Goal: Task Accomplishment & Management: Manage account settings

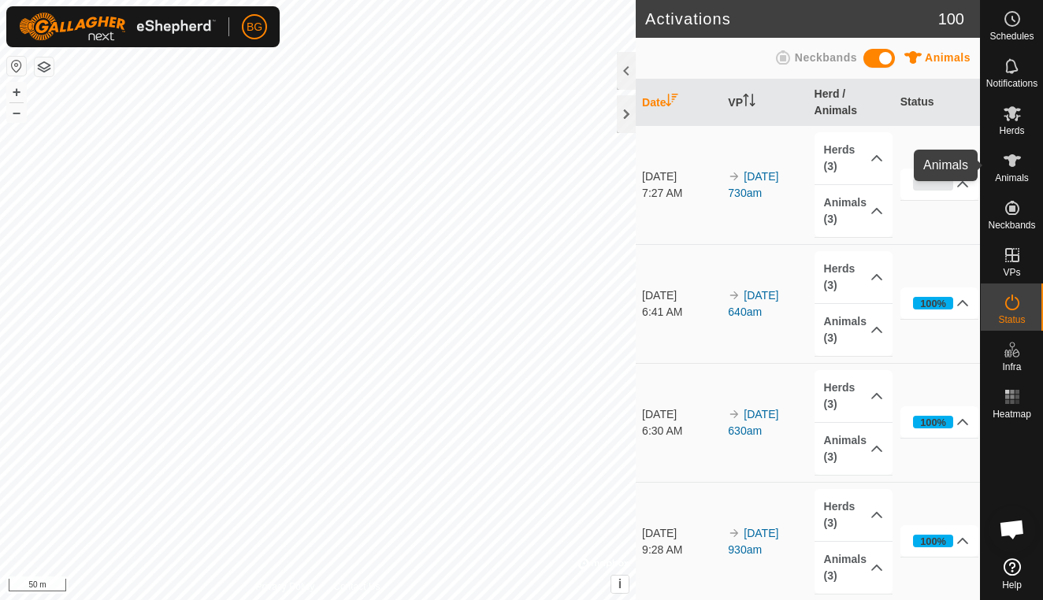
click at [1014, 167] on icon at bounding box center [1012, 160] width 19 height 19
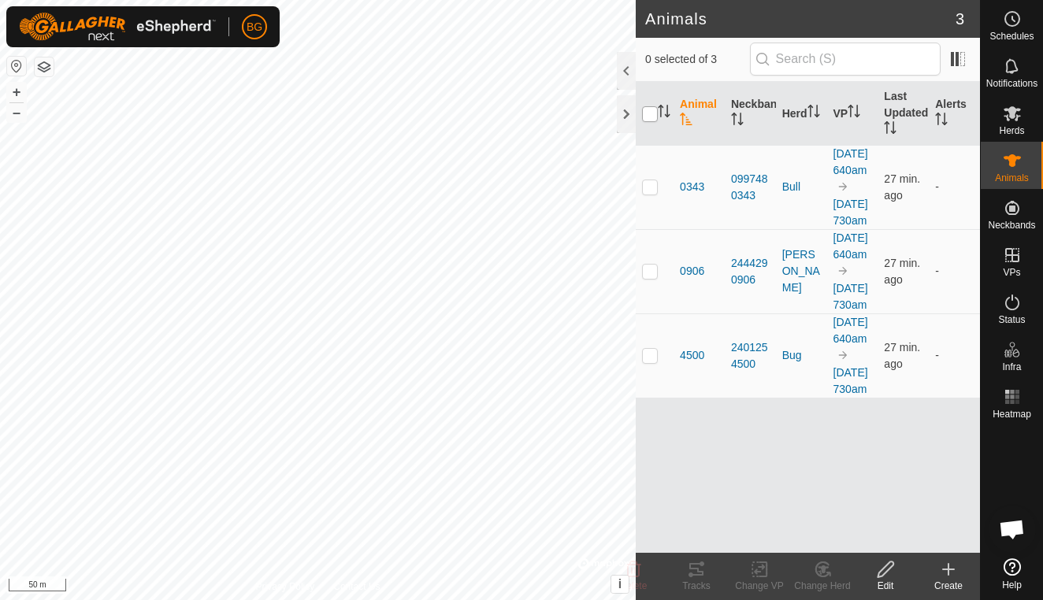
click at [648, 113] on input "checkbox" at bounding box center [650, 114] width 16 height 16
checkbox input "true"
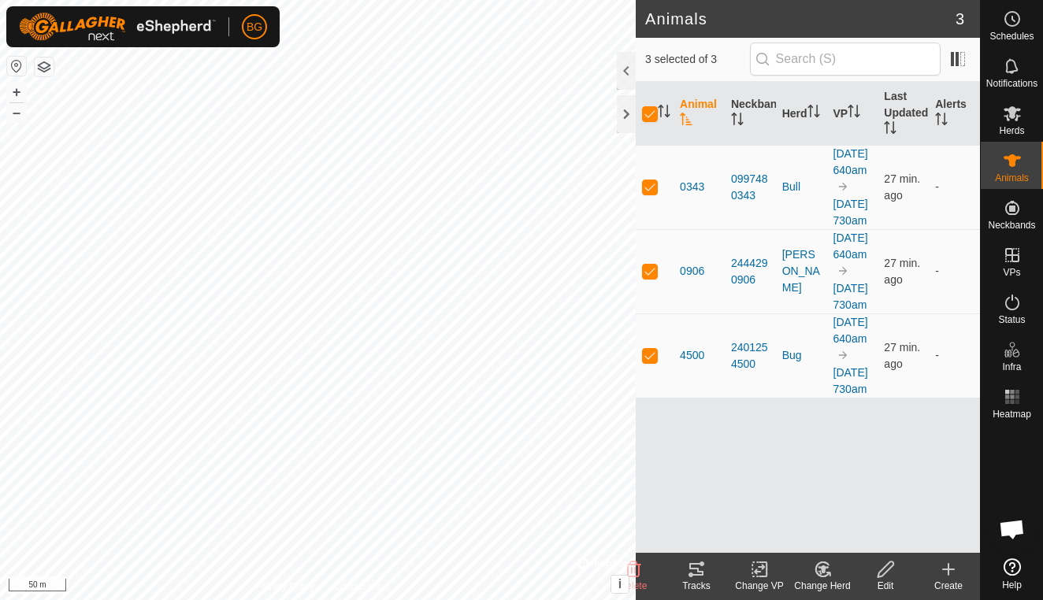
click at [693, 578] on icon at bounding box center [696, 569] width 19 height 19
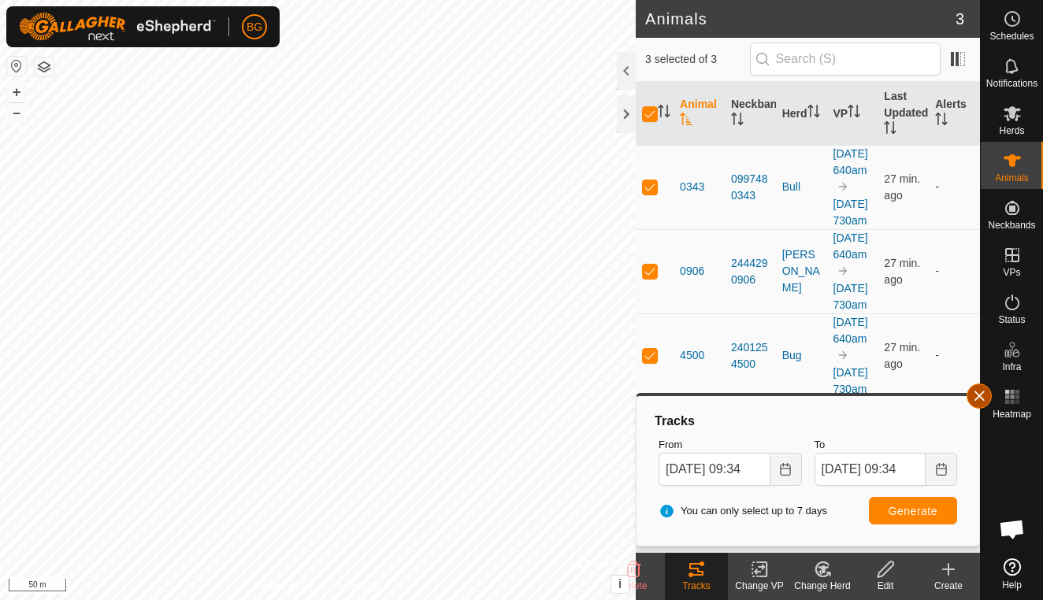
click at [981, 403] on button "button" at bounding box center [979, 396] width 25 height 25
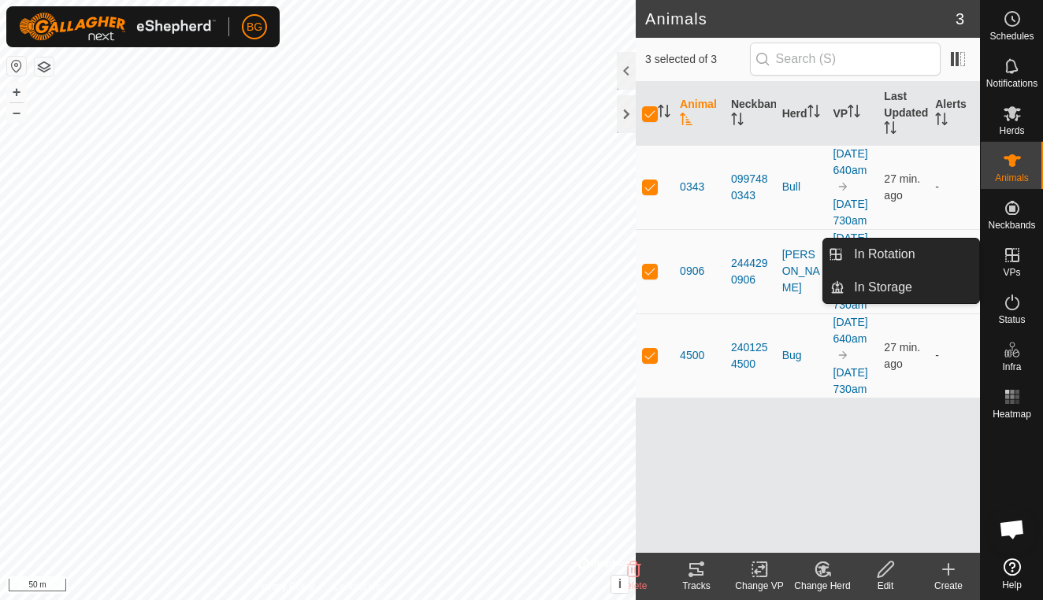
click at [1005, 262] on icon at bounding box center [1012, 255] width 19 height 19
click at [916, 256] on link "In Rotation" at bounding box center [912, 255] width 135 height 32
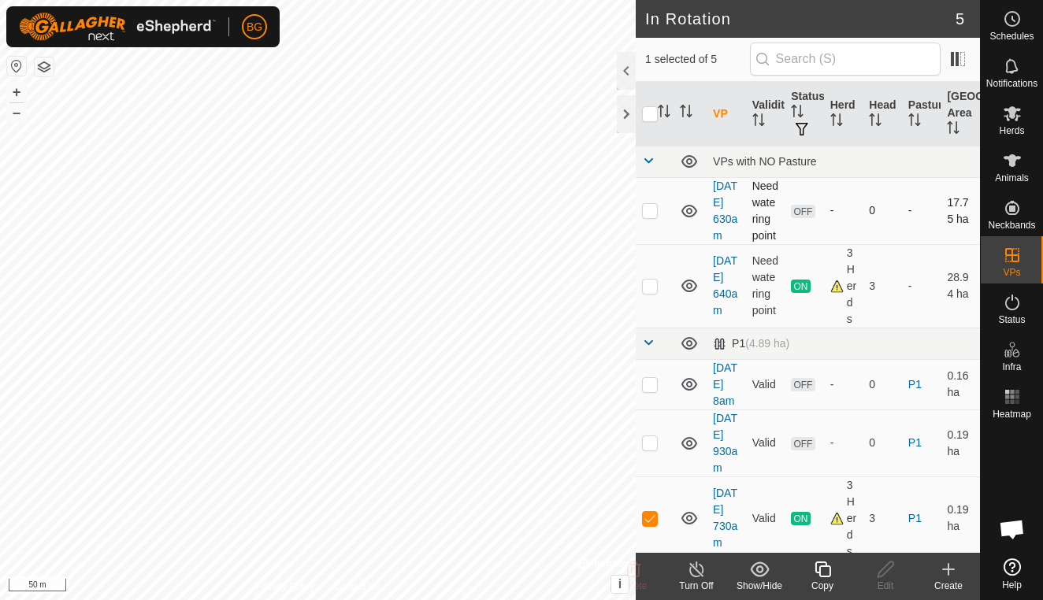
click at [656, 217] on p-checkbox at bounding box center [650, 210] width 16 height 13
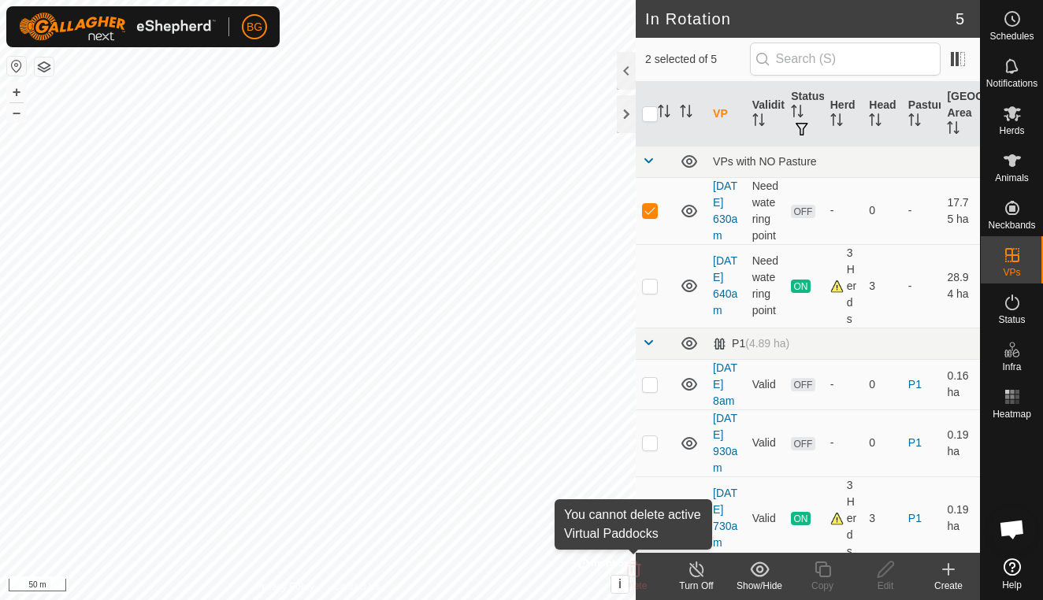
click at [638, 575] on icon at bounding box center [633, 570] width 15 height 16
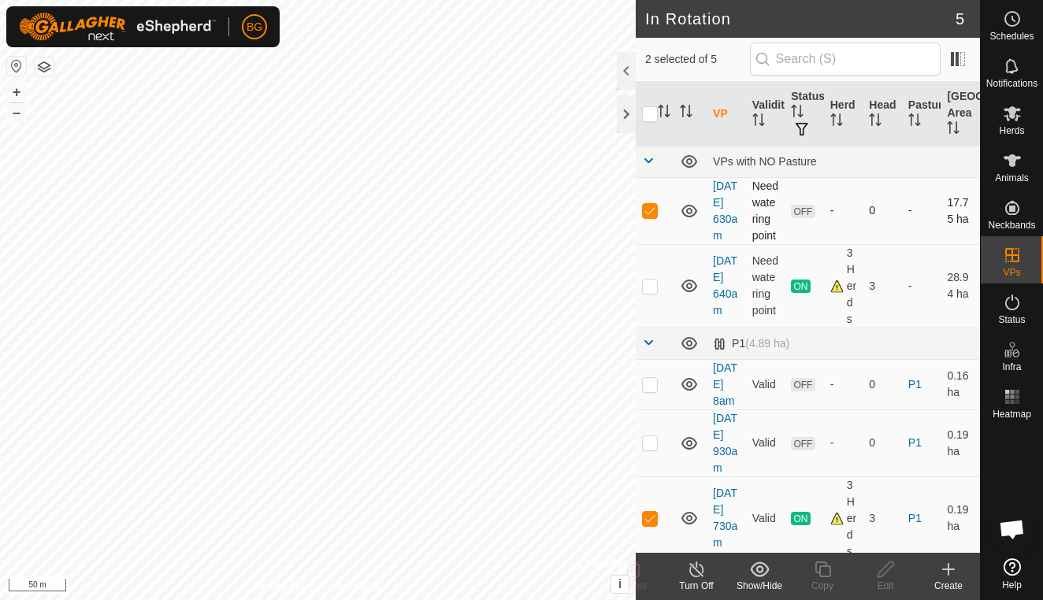
click at [653, 217] on p-checkbox at bounding box center [650, 210] width 16 height 13
checkbox input "false"
click at [651, 391] on p-checkbox at bounding box center [650, 384] width 16 height 13
checkbox input "true"
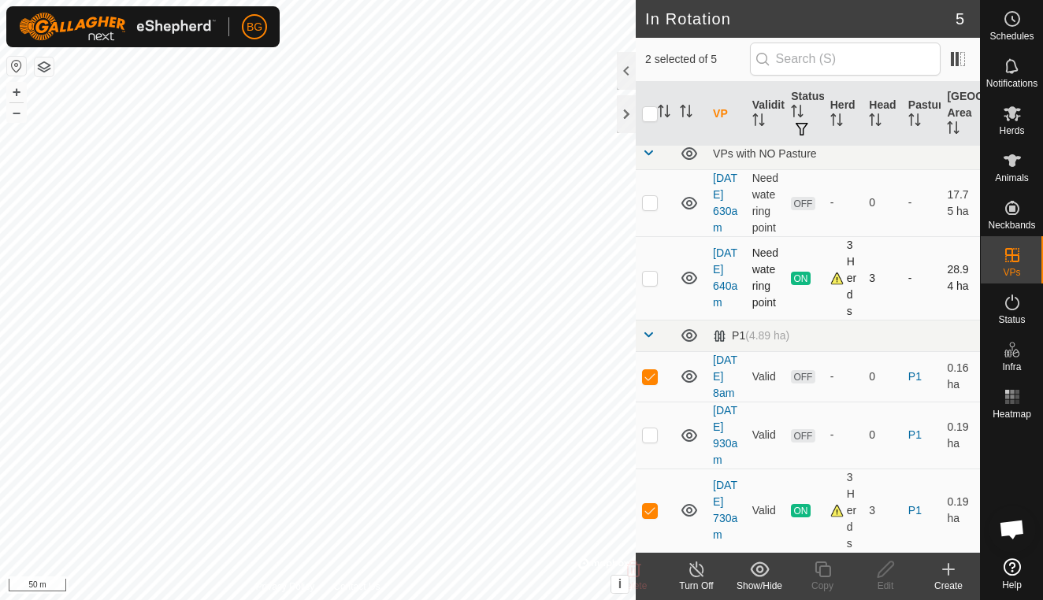
scroll to position [58, 0]
click at [650, 429] on p-checkbox at bounding box center [650, 435] width 16 height 13
checkbox input "true"
click at [648, 514] on p-checkbox at bounding box center [650, 510] width 16 height 13
checkbox input "false"
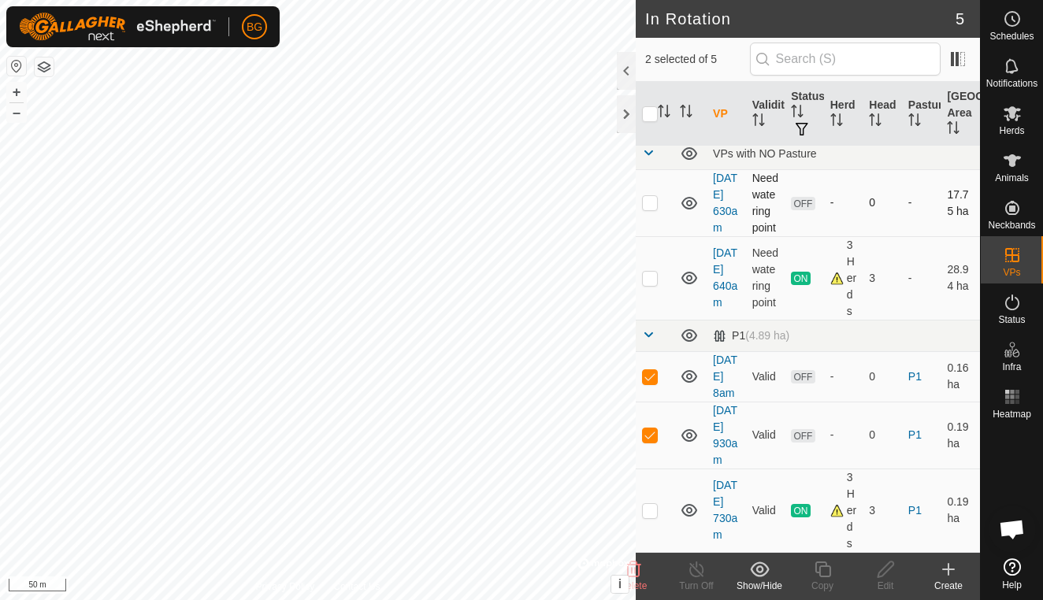
click at [652, 196] on p-checkbox at bounding box center [650, 202] width 16 height 13
click at [640, 569] on icon at bounding box center [633, 570] width 15 height 16
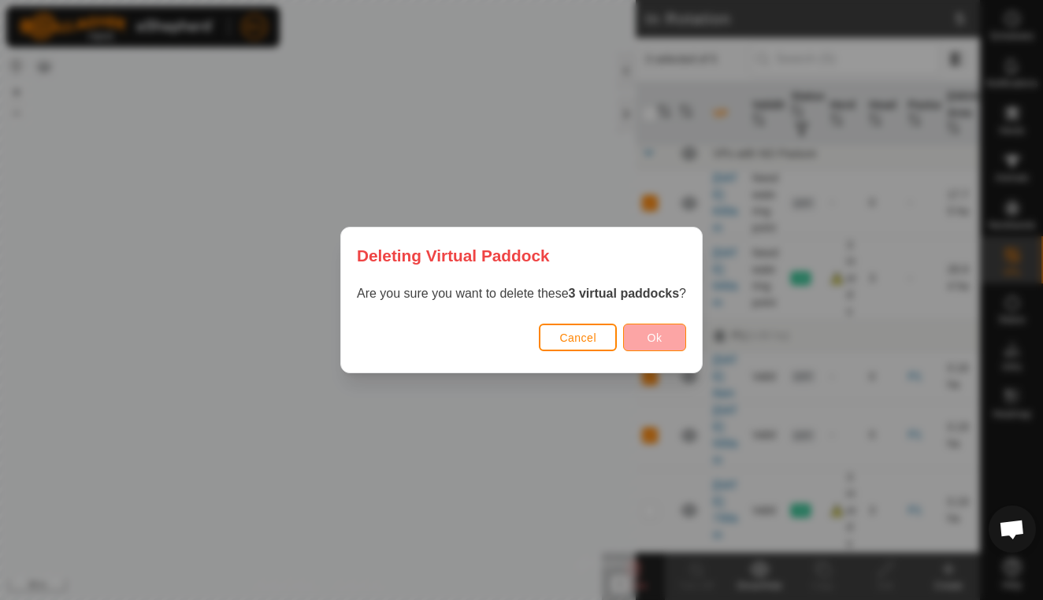
click at [673, 340] on button "Ok" at bounding box center [654, 338] width 63 height 28
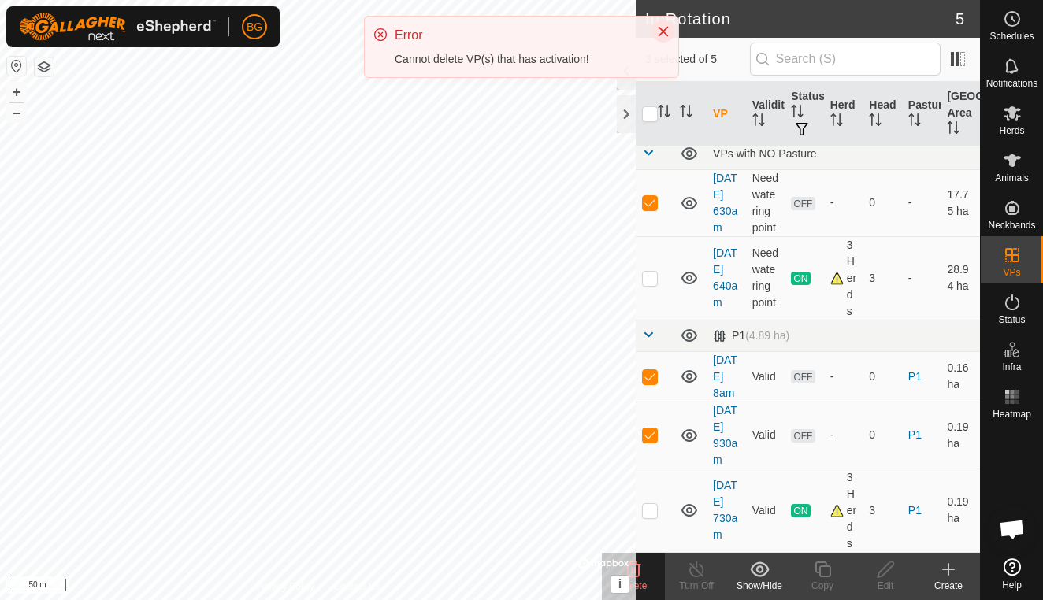
click at [661, 34] on icon "Close" at bounding box center [664, 32] width 10 height 10
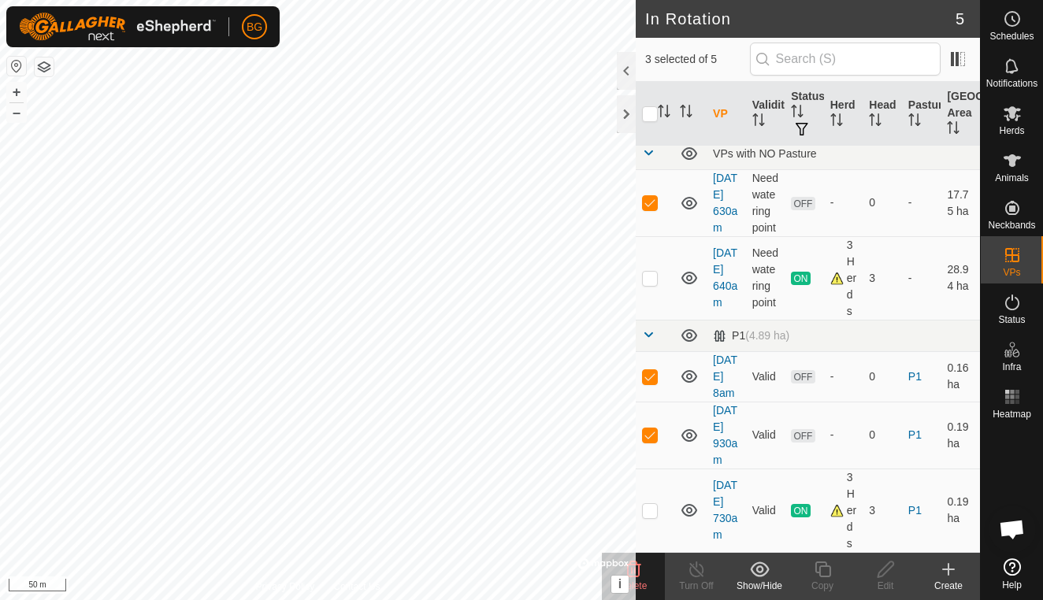
checkbox input "false"
checkbox input "true"
checkbox input "false"
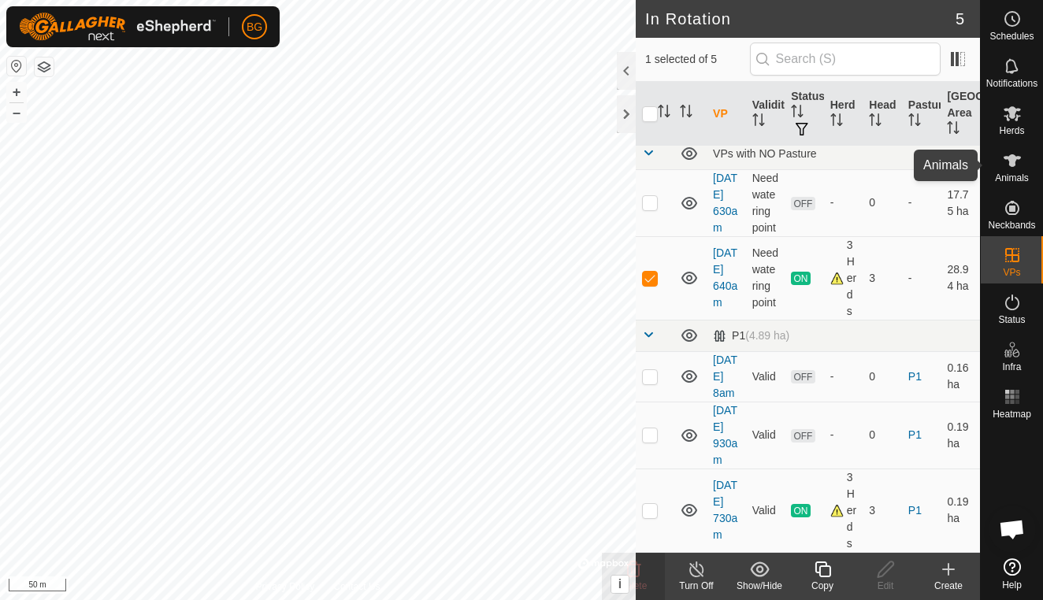
click at [1008, 169] on icon at bounding box center [1012, 160] width 19 height 19
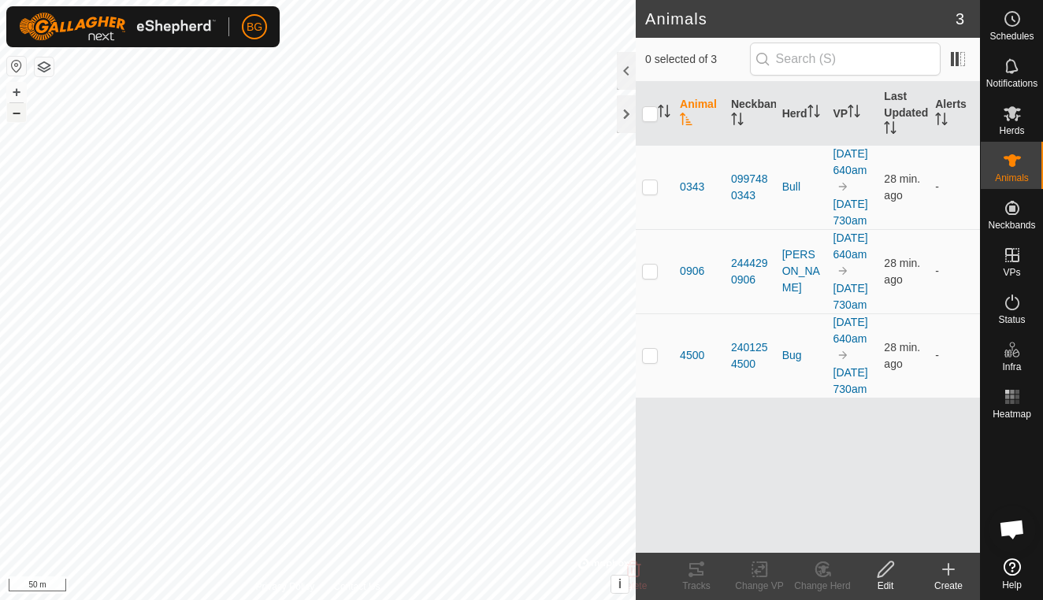
click at [16, 111] on button "–" at bounding box center [16, 112] width 19 height 19
click at [17, 111] on button "–" at bounding box center [16, 112] width 19 height 19
click at [652, 113] on input "checkbox" at bounding box center [650, 114] width 16 height 16
checkbox input "true"
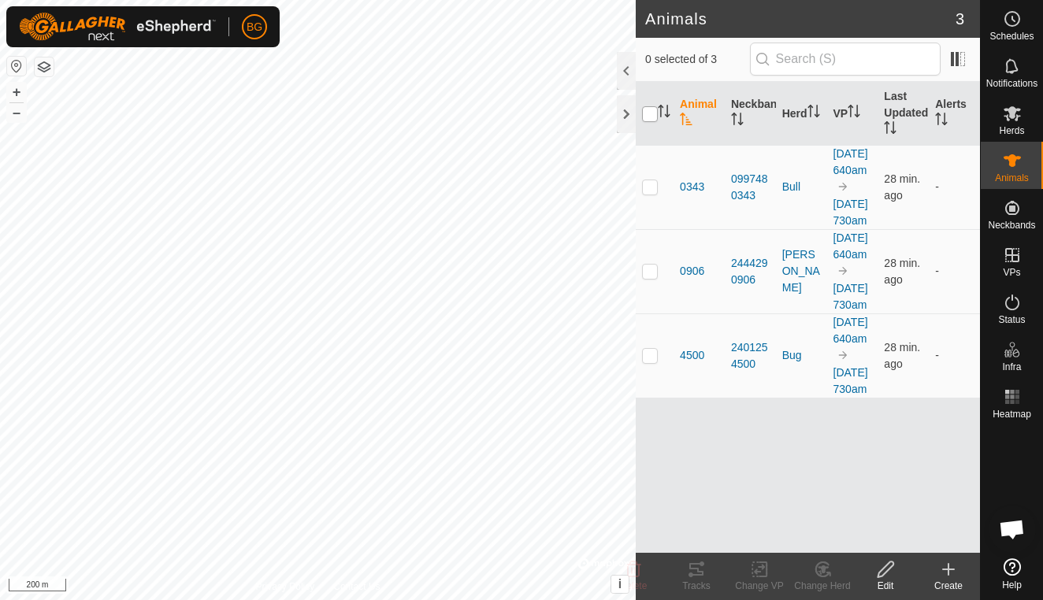
checkbox input "true"
click at [694, 574] on icon at bounding box center [696, 569] width 19 height 19
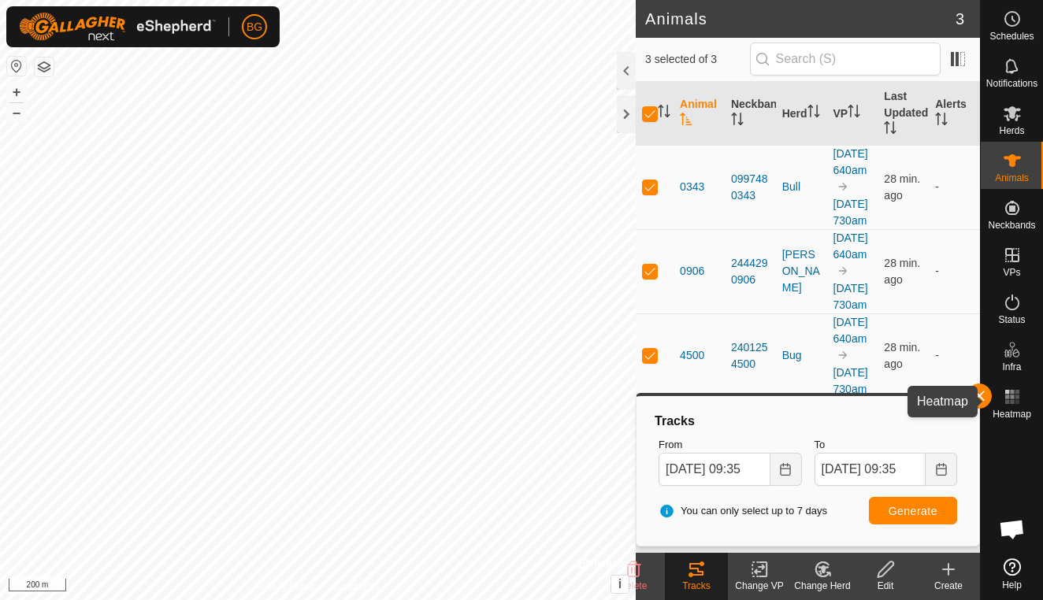
click at [1013, 407] on es-heatmap-svg-icon at bounding box center [1012, 397] width 28 height 25
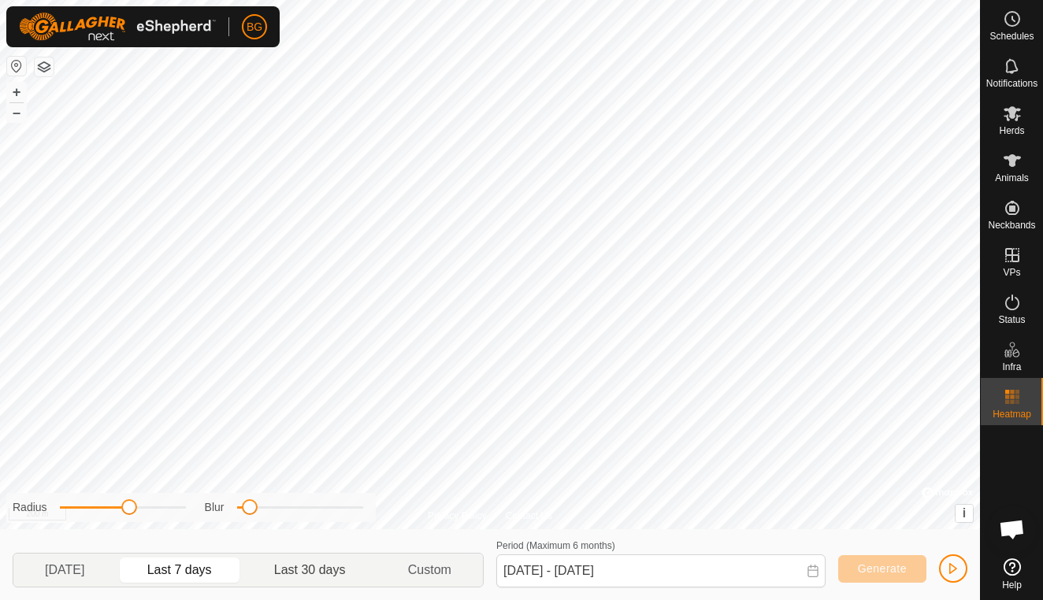
click at [298, 568] on p-togglebutton "Last 30 days" at bounding box center [310, 570] width 134 height 33
click at [188, 570] on p-togglebutton "Last 7 days" at bounding box center [180, 570] width 127 height 33
type input "[DATE] - [DATE]"
click at [953, 567] on span "button" at bounding box center [953, 569] width 13 height 13
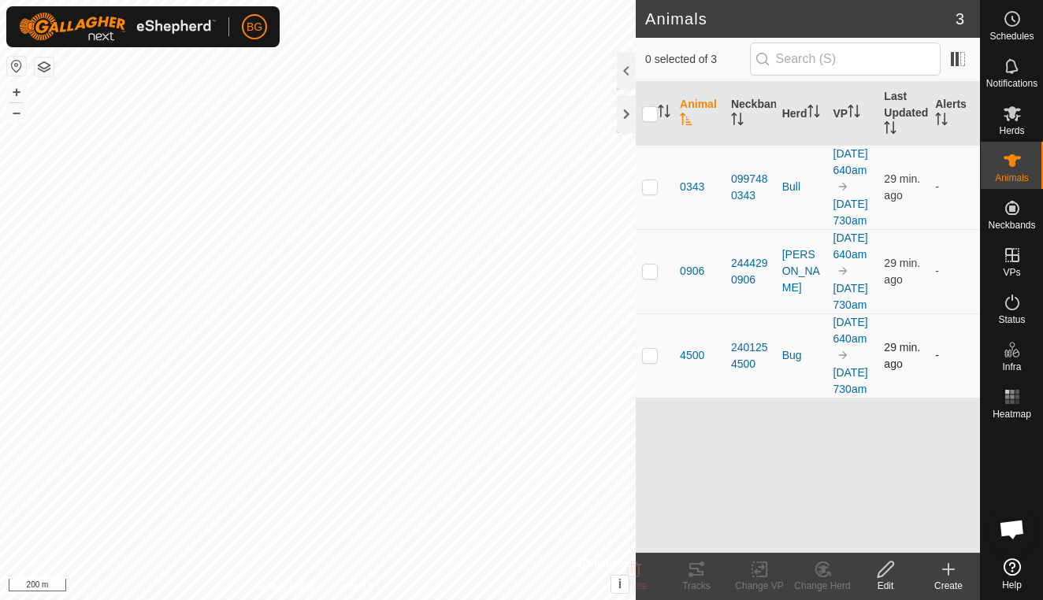
click at [657, 362] on p-checkbox at bounding box center [650, 355] width 16 height 13
checkbox input "true"
click at [695, 578] on icon at bounding box center [696, 569] width 19 height 19
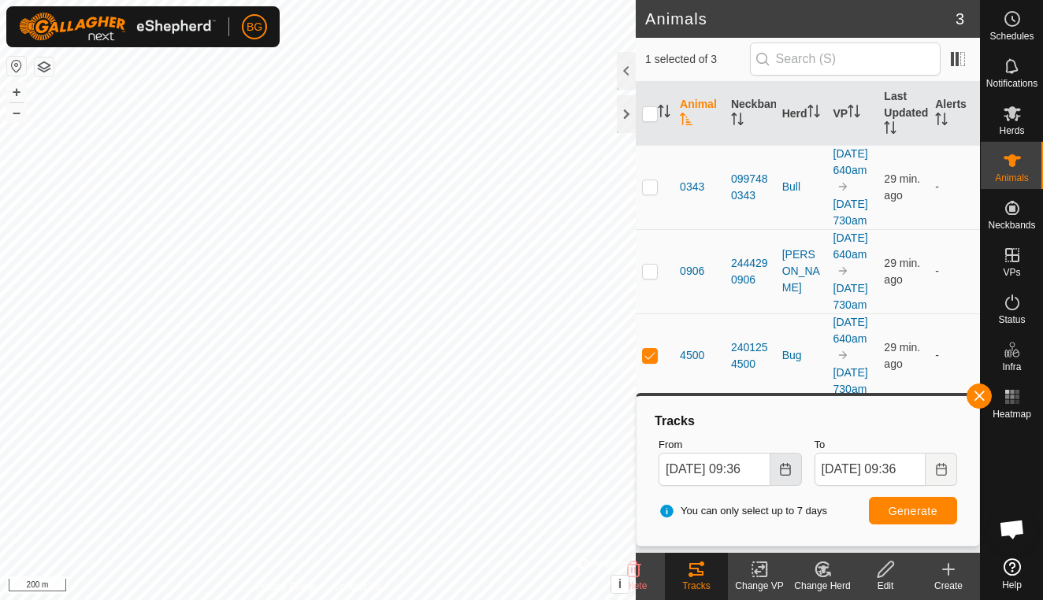
click at [788, 459] on button "Choose Date" at bounding box center [787, 469] width 32 height 33
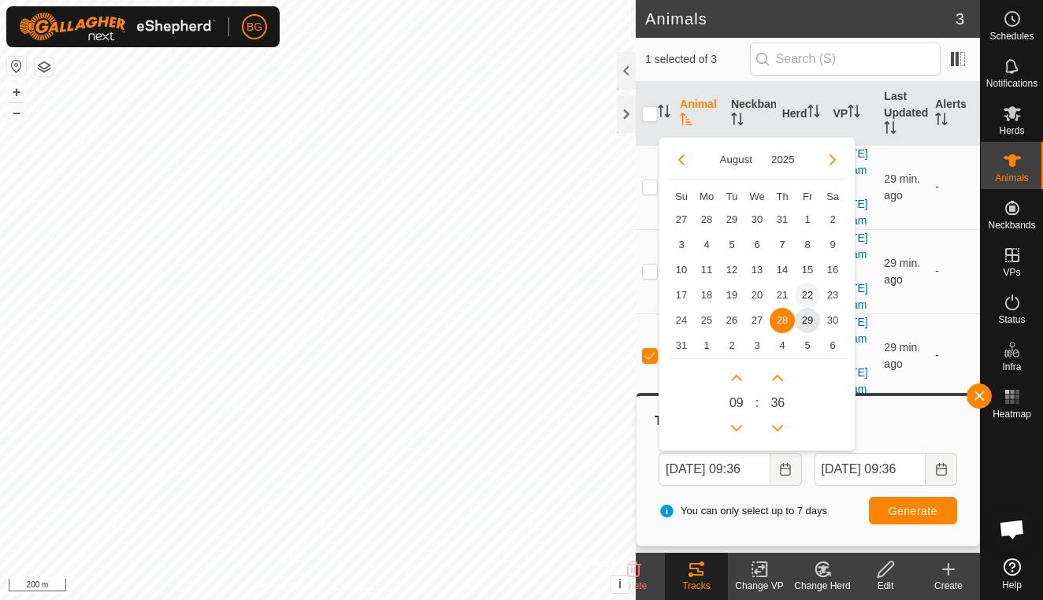
click at [805, 288] on span "22" at bounding box center [807, 295] width 25 height 25
type input "[DATE] 09:36"
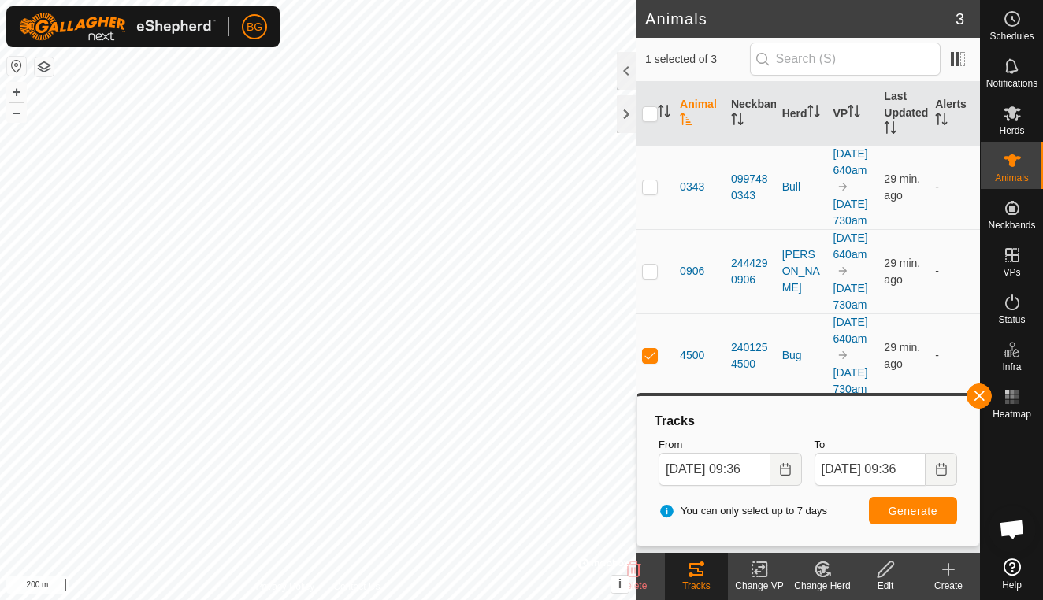
click at [910, 515] on span "Generate" at bounding box center [913, 511] width 49 height 13
click at [979, 396] on span "button" at bounding box center [979, 396] width 13 height 13
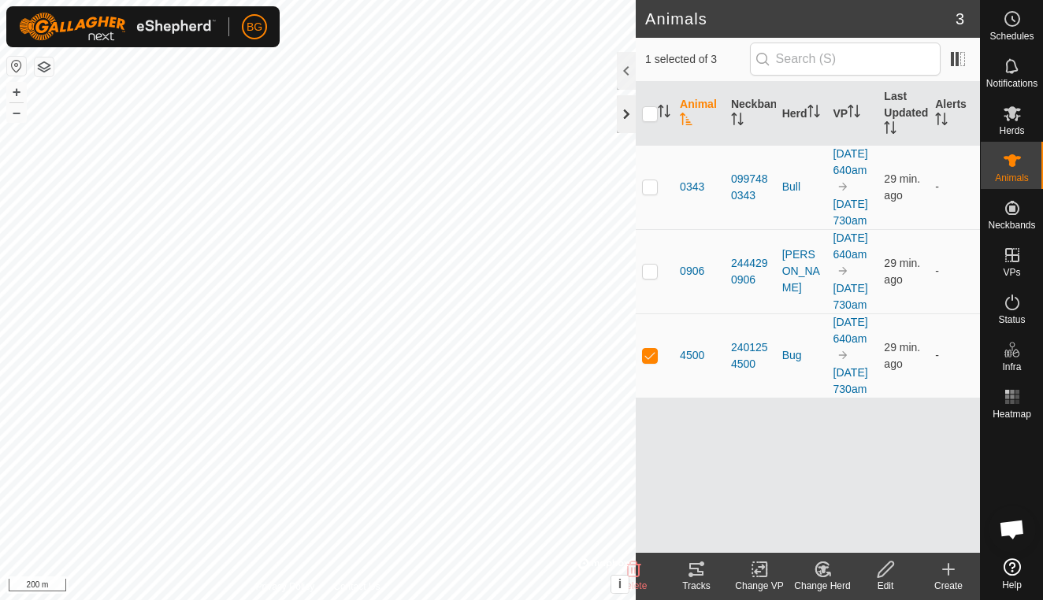
click at [618, 118] on div at bounding box center [626, 114] width 19 height 38
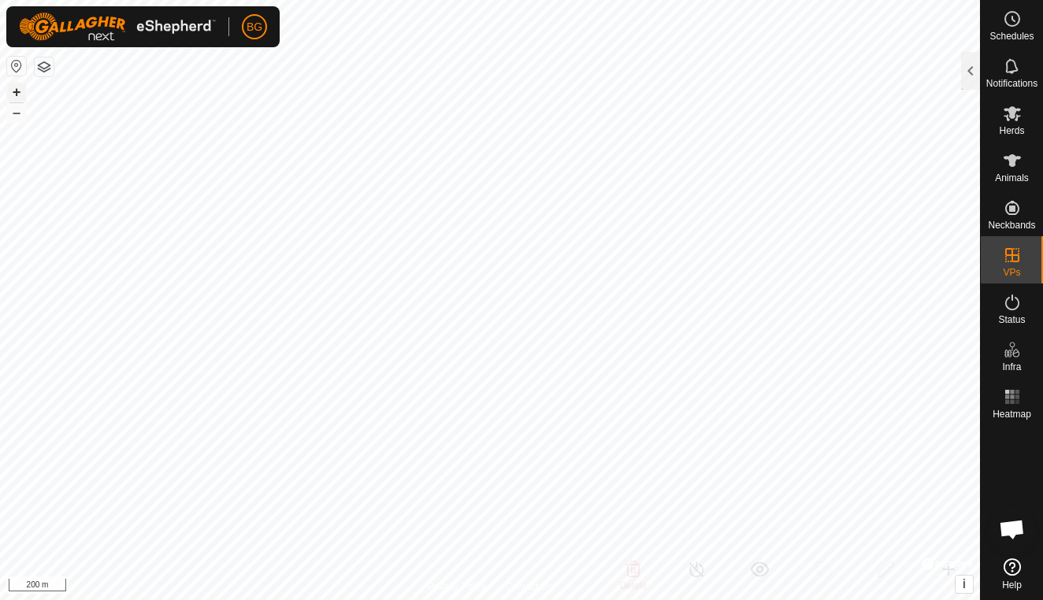
click at [16, 95] on button "+" at bounding box center [16, 92] width 19 height 19
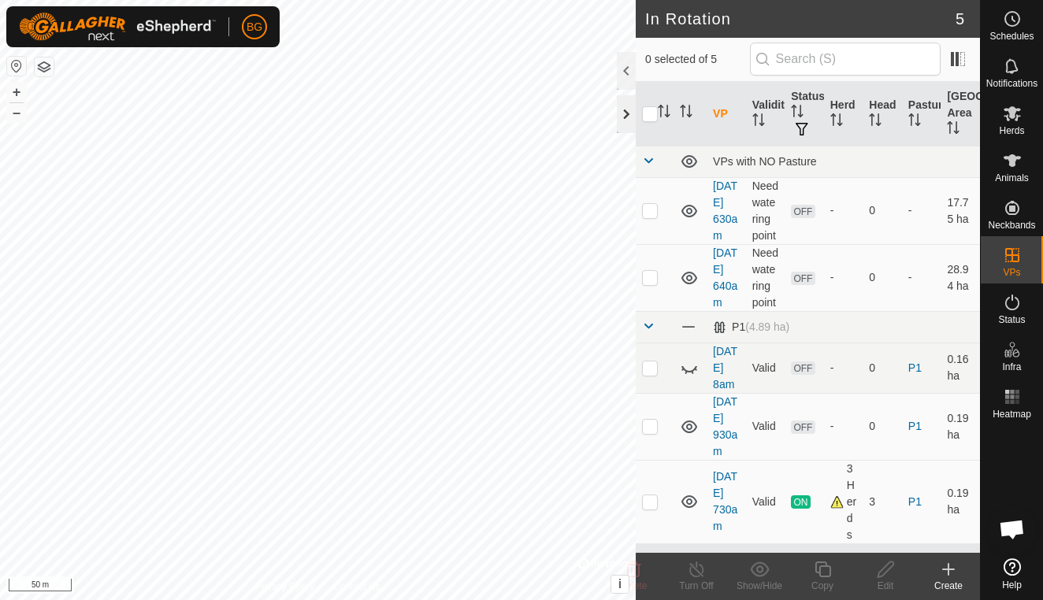
click at [625, 122] on div at bounding box center [626, 114] width 19 height 38
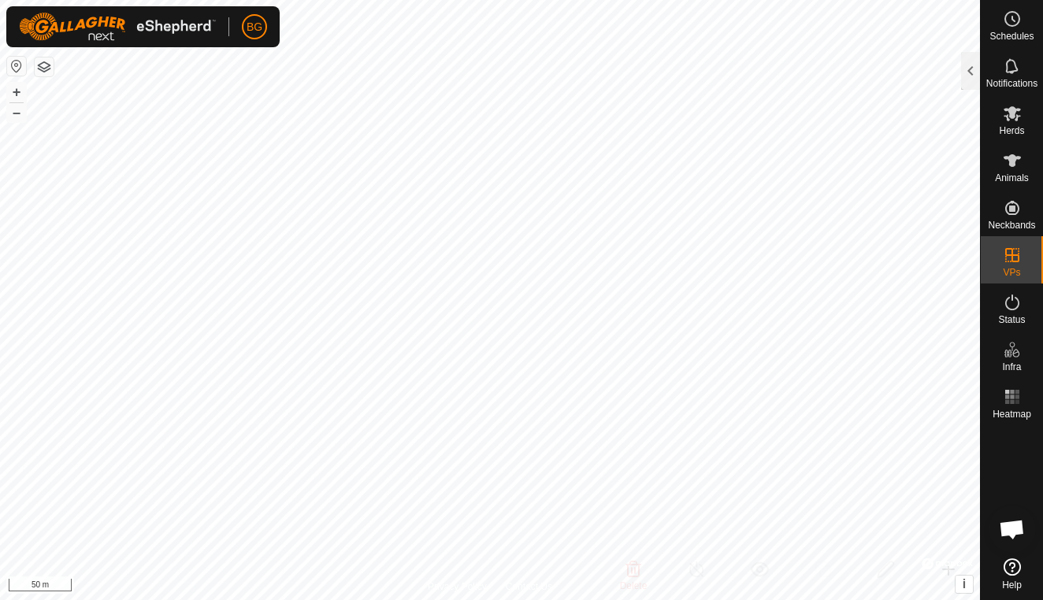
click at [543, 600] on html "BG Schedules Notifications Herds Animals Neckbands VPs Status Infra Heatmap Hel…" at bounding box center [521, 300] width 1043 height 600
checkbox input "true"
checkbox input "false"
checkbox input "true"
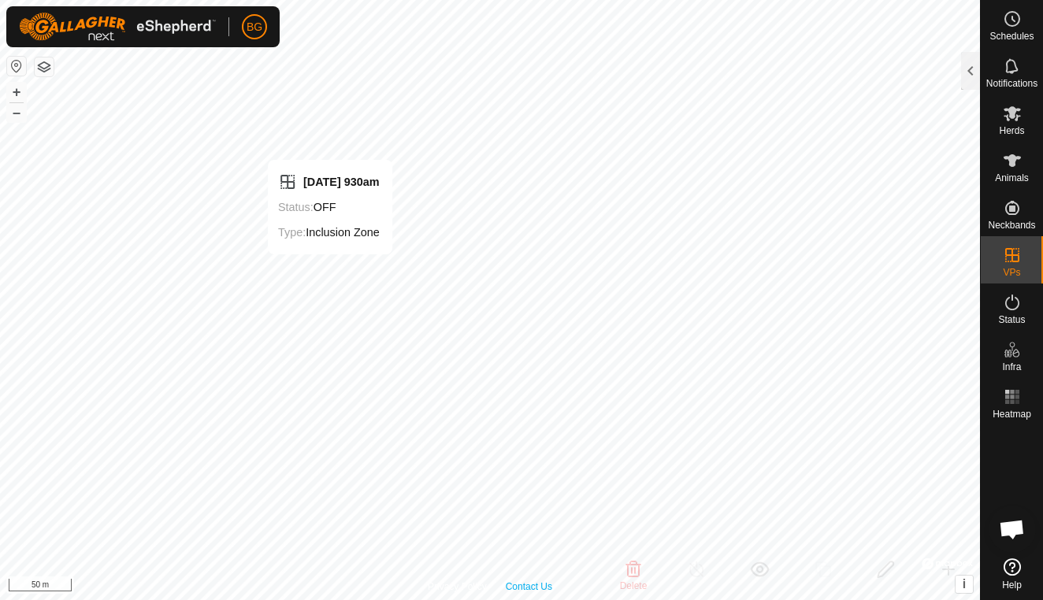
checkbox input "false"
checkbox input "true"
